Goal: Navigation & Orientation: Find specific page/section

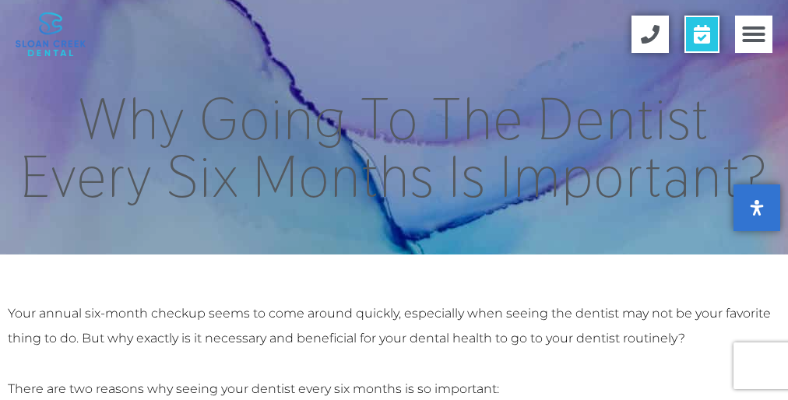
click at [394, 34] on div "Home Services General Dentistry Dental Crowns Dental Fillings [MEDICAL_DATA] Ni…" at bounding box center [512, 34] width 551 height 69
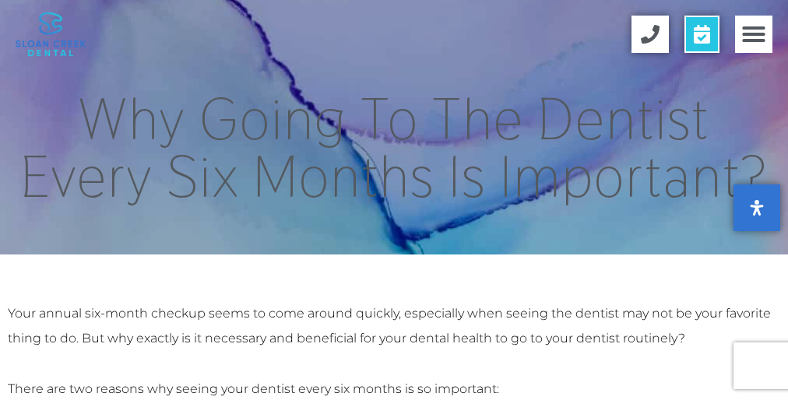
click at [394, 34] on div "Home Services General Dentistry Dental Crowns Dental Fillings [MEDICAL_DATA] Ni…" at bounding box center [512, 34] width 551 height 69
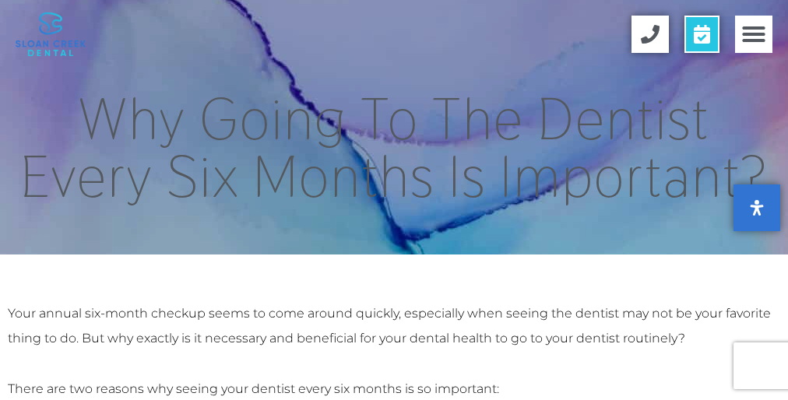
click at [394, 34] on div "Home Services General Dentistry Dental Crowns Dental Fillings [MEDICAL_DATA] Ni…" at bounding box center [512, 34] width 551 height 69
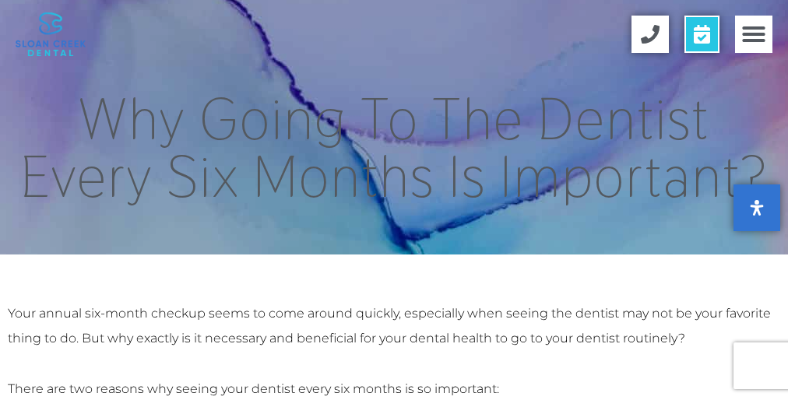
click at [394, 34] on div "Home Services General Dentistry Dental Crowns Dental Fillings [MEDICAL_DATA] Ni…" at bounding box center [512, 34] width 551 height 69
